Goal: Check status: Check status

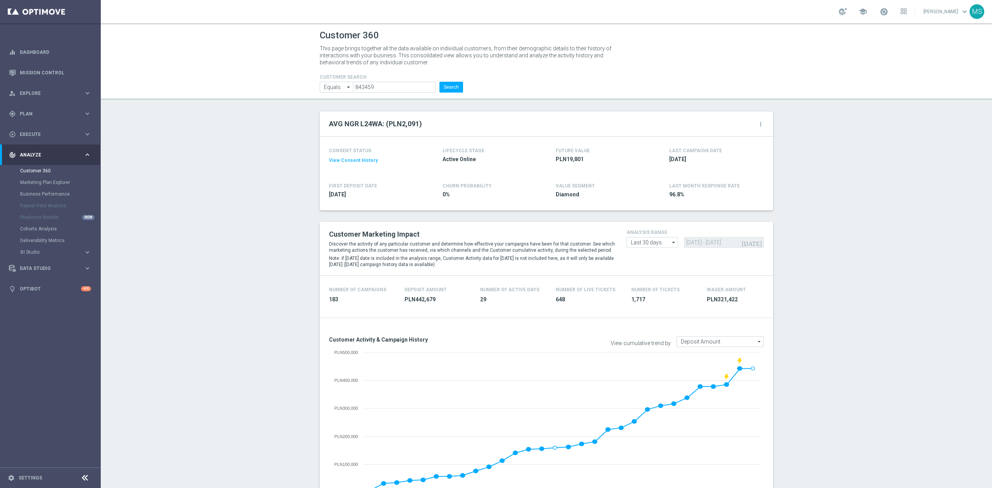
click at [453, 77] on h4 "CUSTOMER SEARCH" at bounding box center [391, 76] width 143 height 5
click at [448, 86] on button "Search" at bounding box center [451, 87] width 24 height 11
click at [443, 91] on button "Search" at bounding box center [451, 87] width 24 height 11
click at [422, 86] on input "843459" at bounding box center [394, 87] width 83 height 11
click at [447, 95] on header "Customer 360 This page brings together all the data available on individual cus…" at bounding box center [546, 61] width 891 height 77
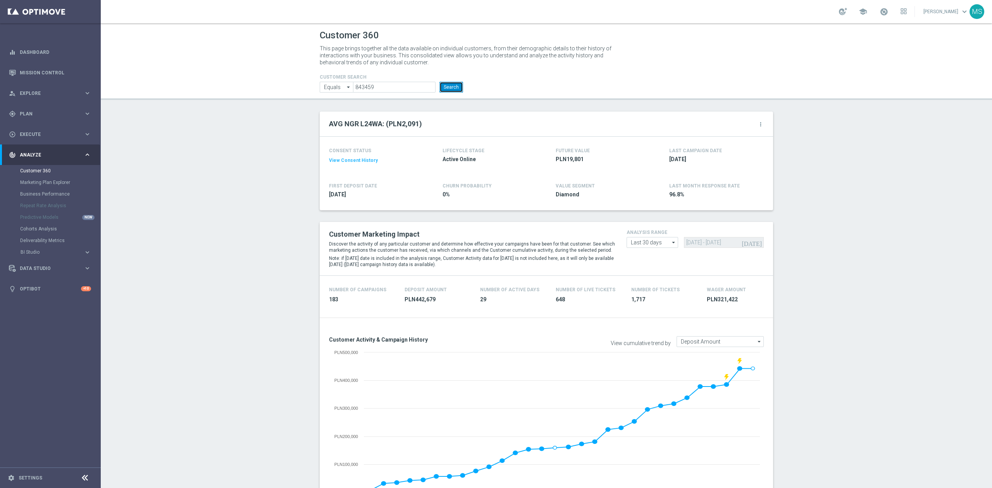
click at [446, 89] on button "Search" at bounding box center [451, 87] width 24 height 11
click at [445, 88] on button "Search" at bounding box center [451, 87] width 24 height 11
click at [444, 90] on button "Search" at bounding box center [451, 87] width 24 height 11
click at [440, 88] on button "Search" at bounding box center [451, 87] width 24 height 11
click at [444, 89] on button "Search" at bounding box center [451, 87] width 24 height 11
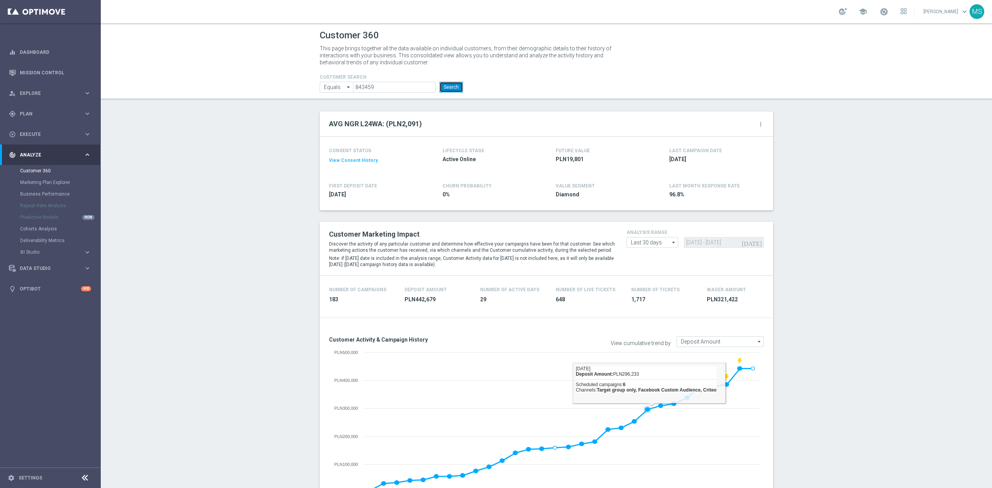
drag, startPoint x: 650, startPoint y: 482, endPoint x: 653, endPoint y: 488, distance: 6.8
click at [653, 488] on html "equalizer Dashboard Mission Control" at bounding box center [496, 244] width 992 height 488
click at [452, 88] on button "Search" at bounding box center [451, 87] width 24 height 11
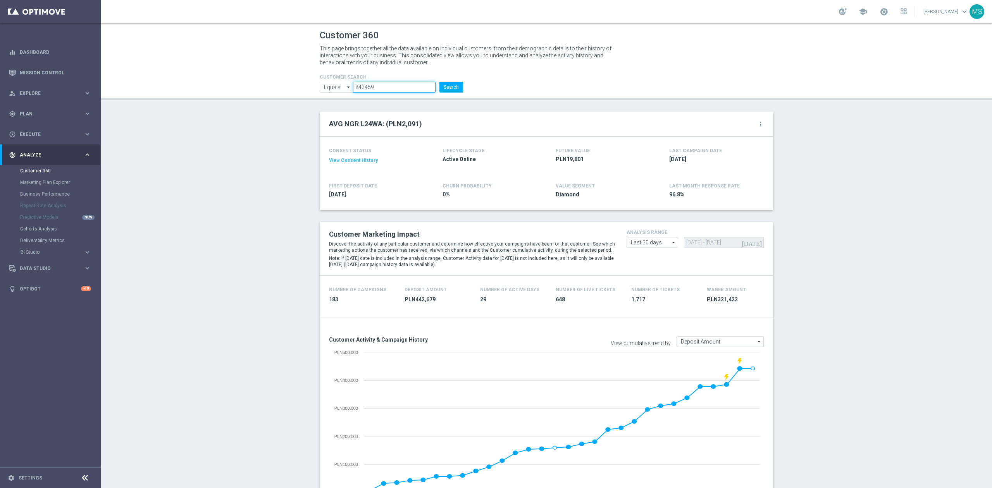
click at [374, 89] on input "843459" at bounding box center [394, 87] width 83 height 11
paste input "1081084"
type input "1081084"
click at [450, 89] on button "Search" at bounding box center [451, 87] width 24 height 11
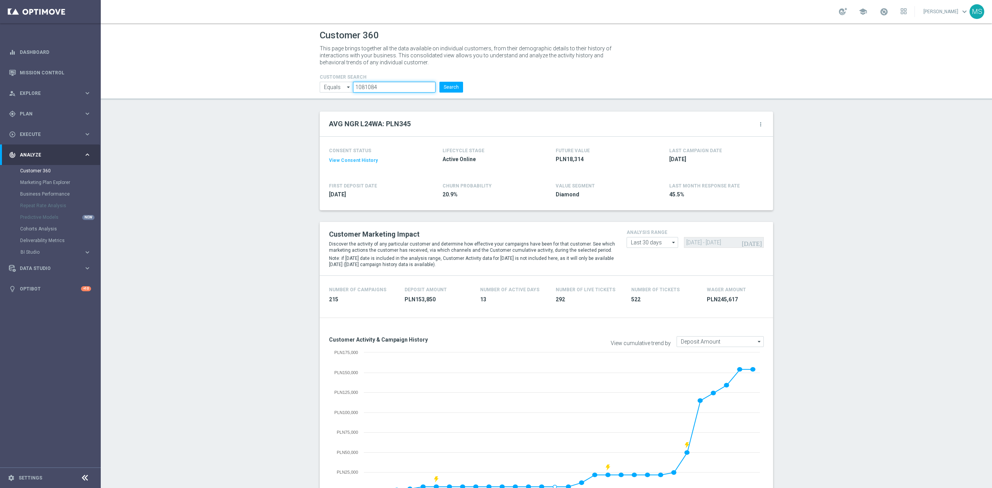
click at [390, 88] on input "1081084" at bounding box center [394, 87] width 83 height 11
click at [439, 86] on button "Search" at bounding box center [451, 87] width 24 height 11
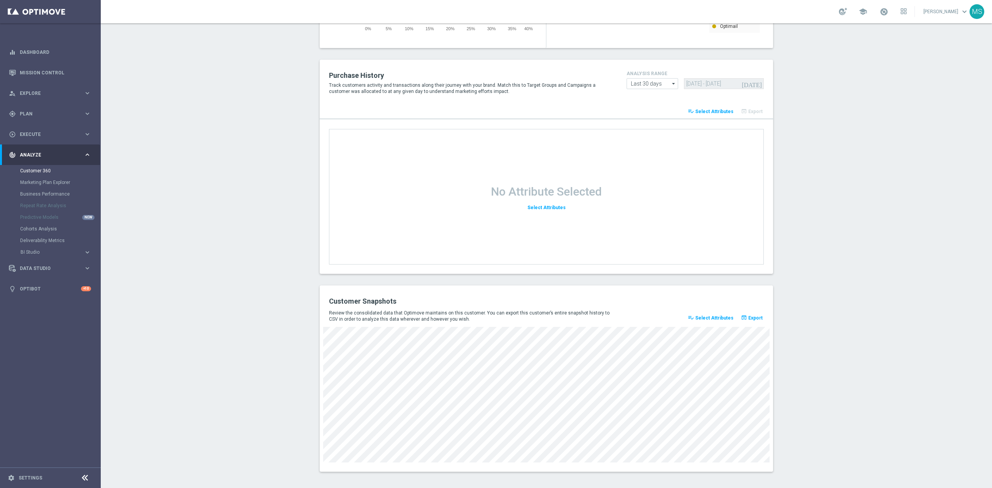
scroll to position [858, 0]
